Goal: Use online tool/utility: Use online tool/utility

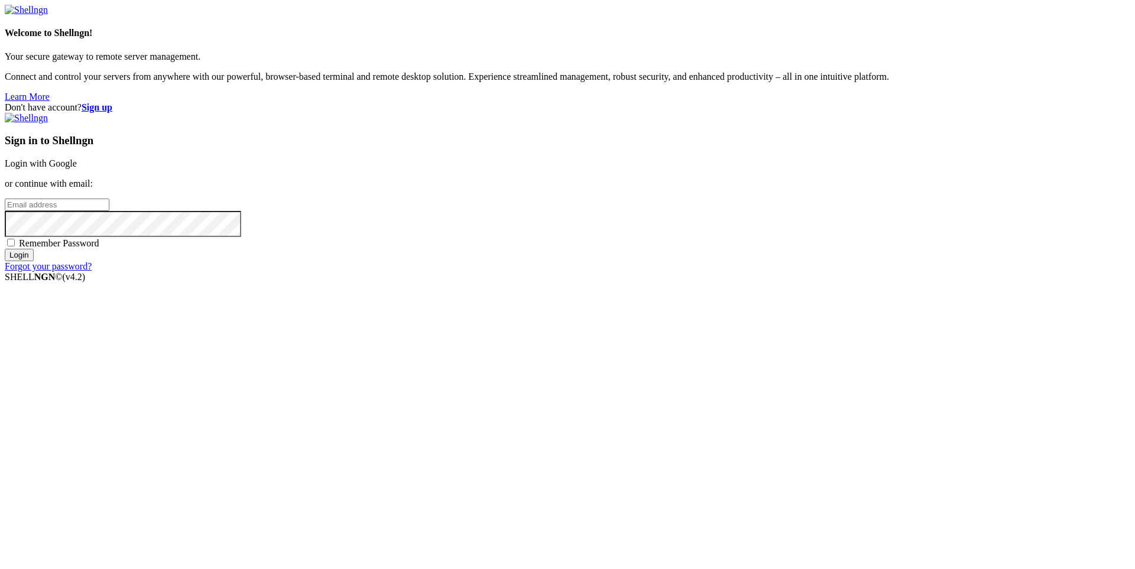
type input "[PERSON_NAME][EMAIL_ADDRESS][DOMAIN_NAME]"
click at [34, 261] on input "Login" at bounding box center [19, 255] width 29 height 12
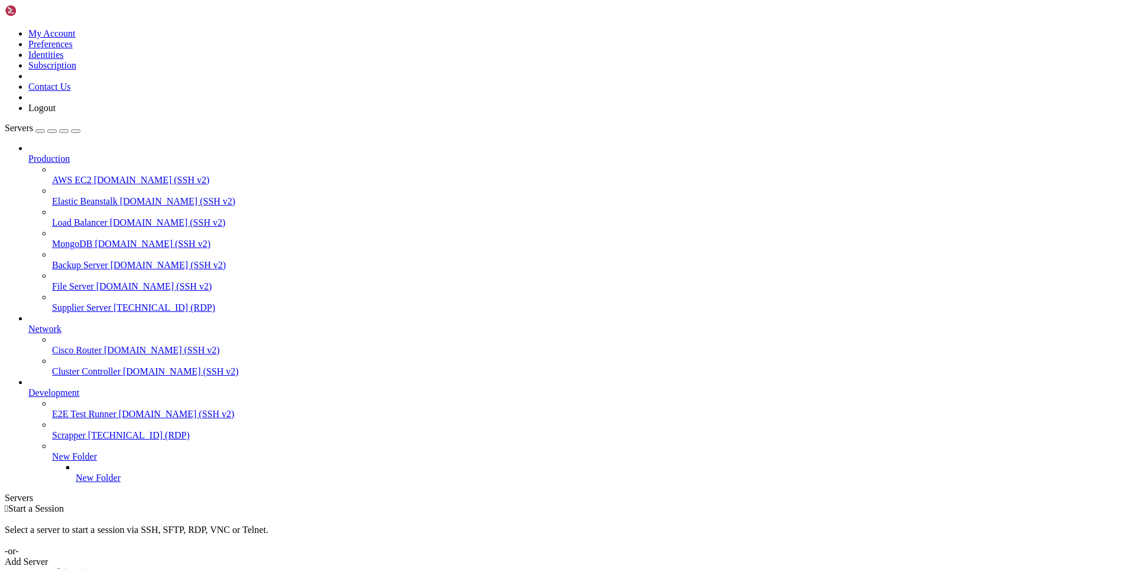
click at [102, 303] on span "Supplier Server" at bounding box center [81, 308] width 59 height 10
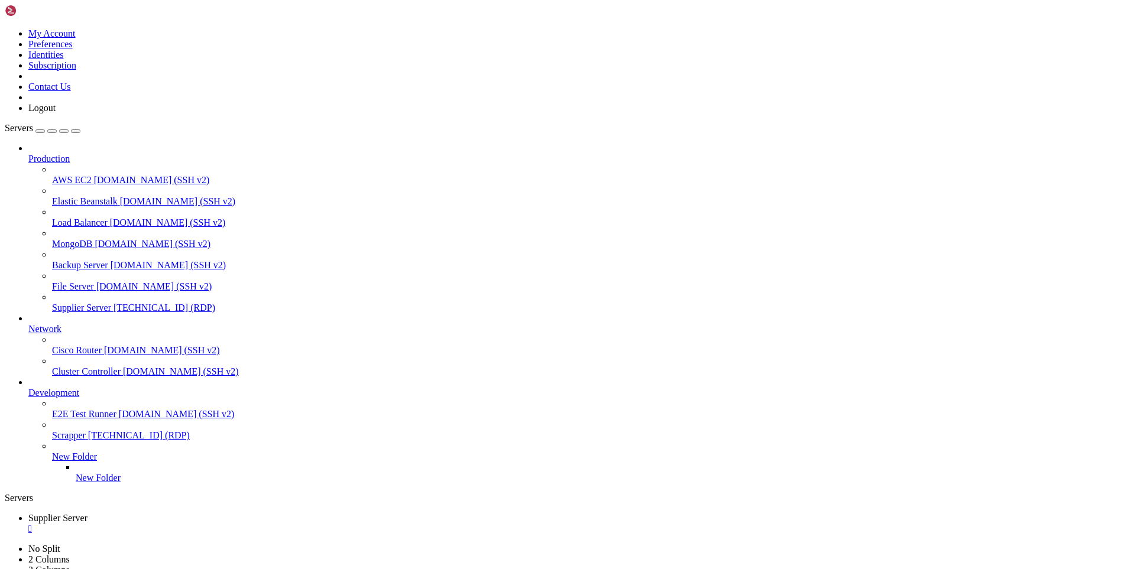
drag, startPoint x: 396, startPoint y: 870, endPoint x: 309, endPoint y: 876, distance: 87.0
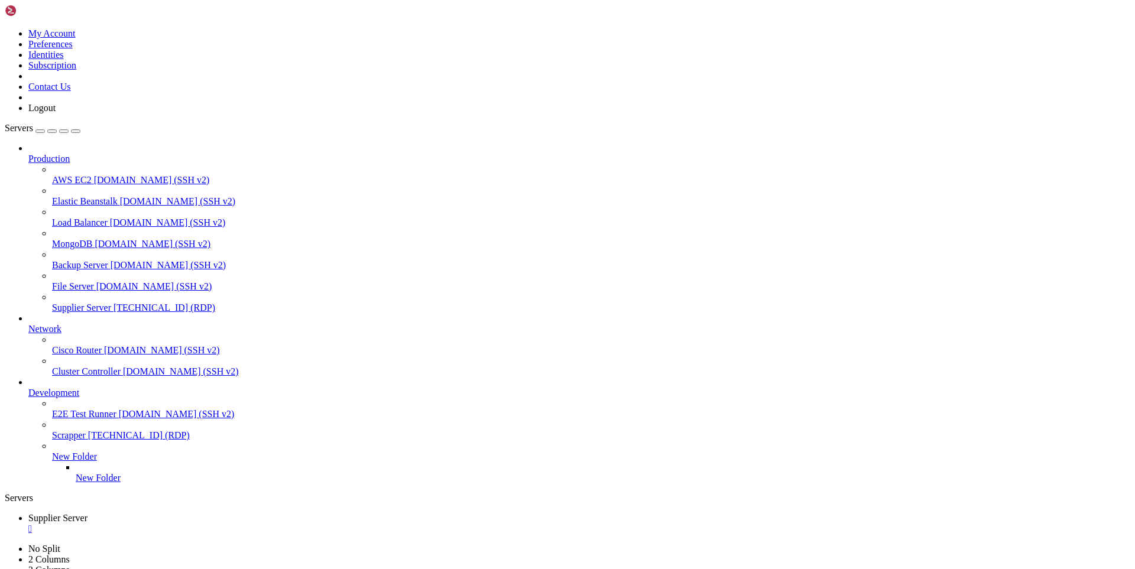
drag, startPoint x: 382, startPoint y: 871, endPoint x: 309, endPoint y: 872, distance: 72.7
click at [236, 524] on div "" at bounding box center [578, 529] width 1101 height 11
